Goal: Transaction & Acquisition: Subscribe to service/newsletter

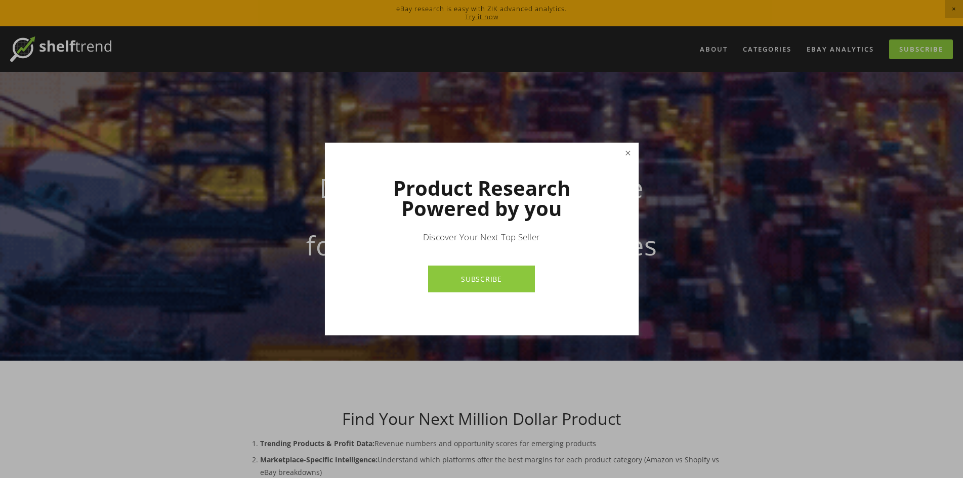
click at [622, 155] on link "Close" at bounding box center [628, 153] width 18 height 18
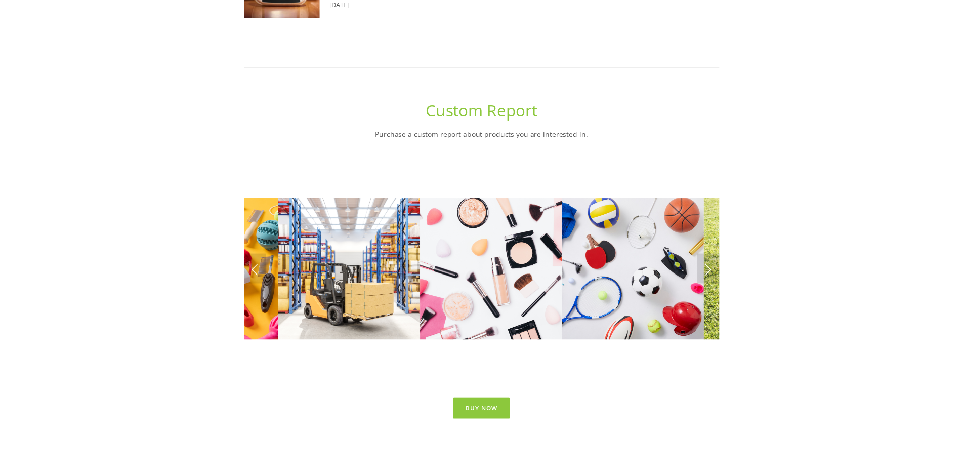
scroll to position [3933, 0]
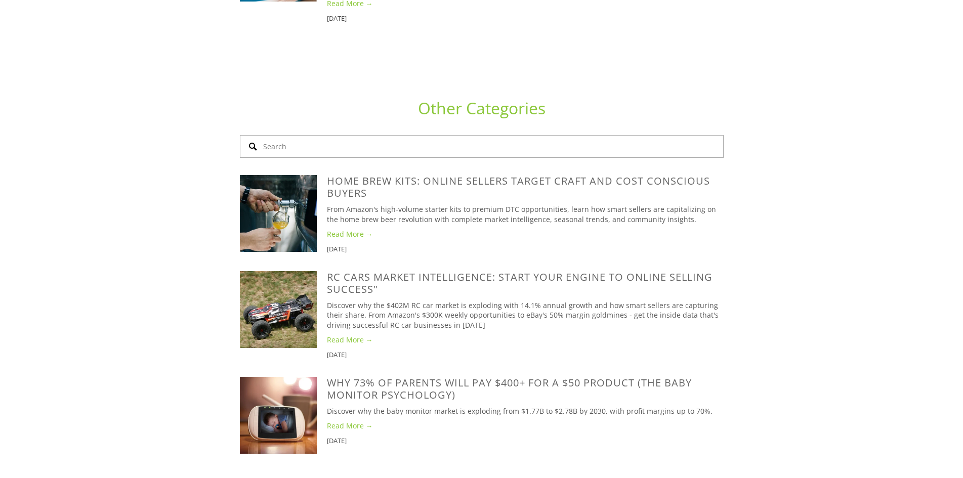
click at [362, 135] on input "Search" at bounding box center [482, 146] width 484 height 23
type input "tomica"
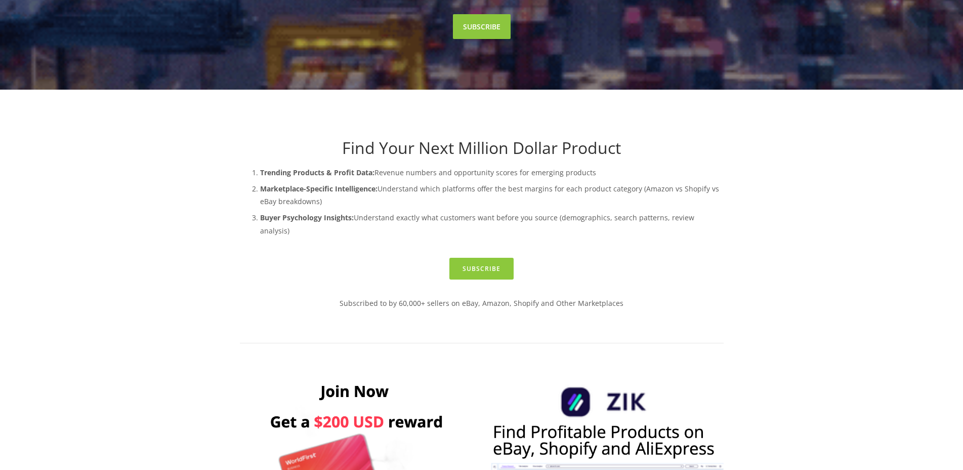
scroll to position [0, 0]
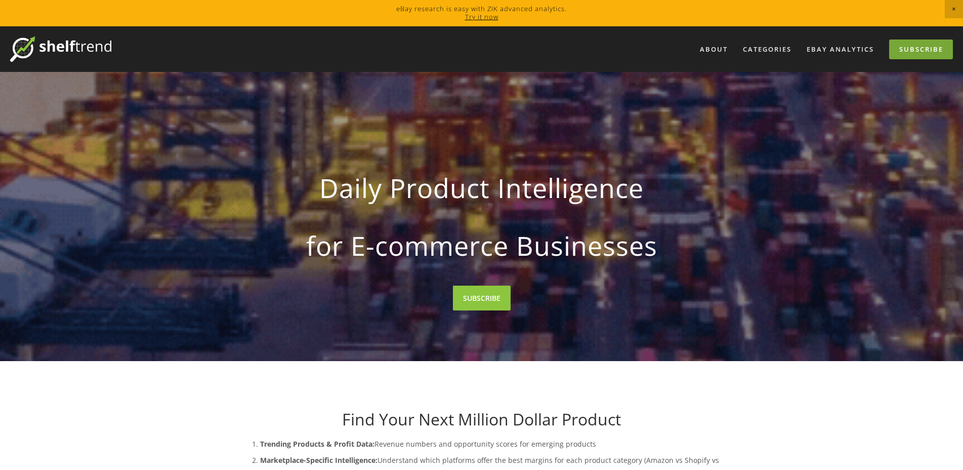
click at [921, 50] on link "Subscribe" at bounding box center [922, 49] width 64 height 20
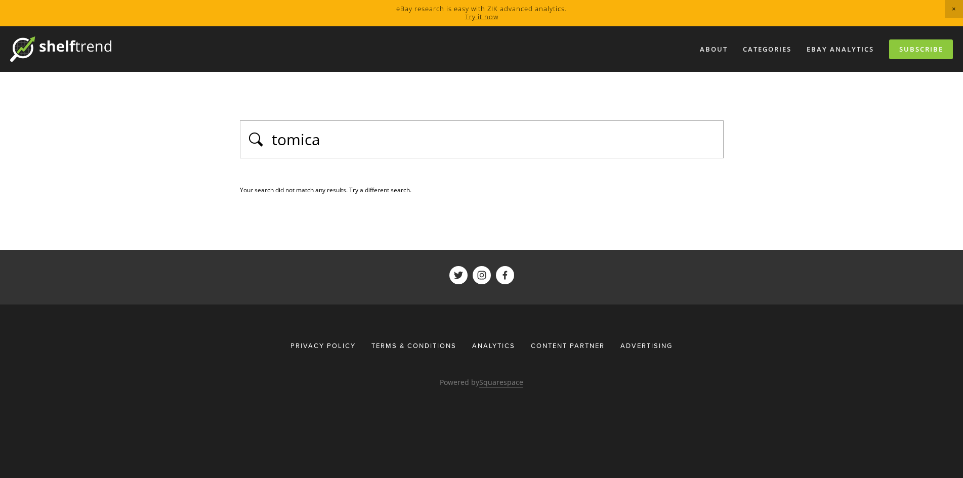
drag, startPoint x: 296, startPoint y: 135, endPoint x: 301, endPoint y: 128, distance: 8.0
